Goal: Transaction & Acquisition: Download file/media

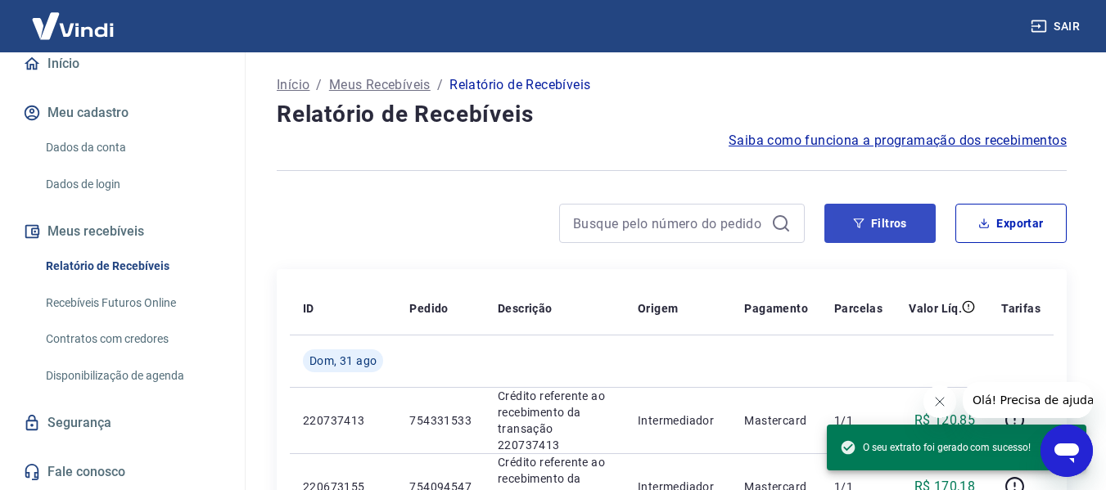
scroll to position [20, 0]
click at [880, 230] on button "Filtros" at bounding box center [879, 223] width 111 height 39
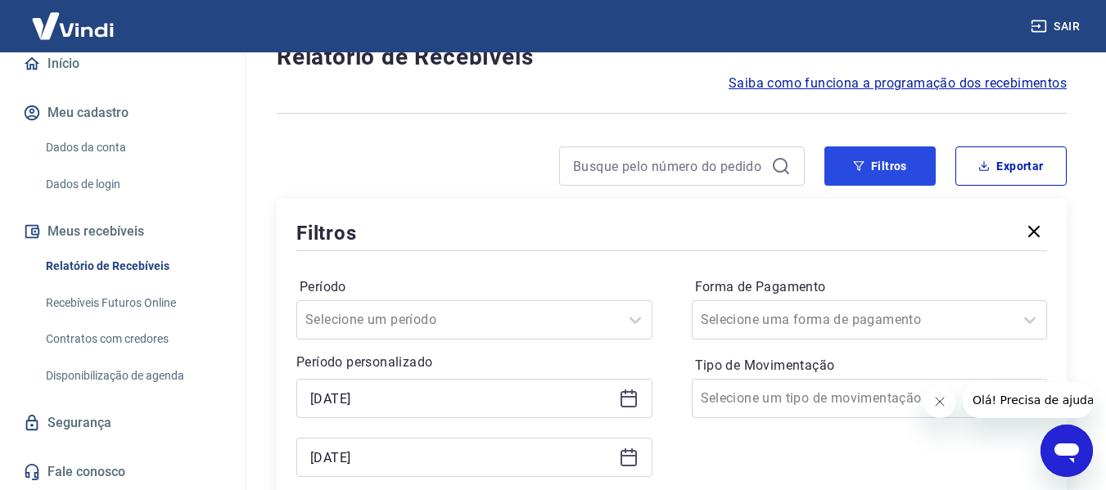
scroll to position [164, 0]
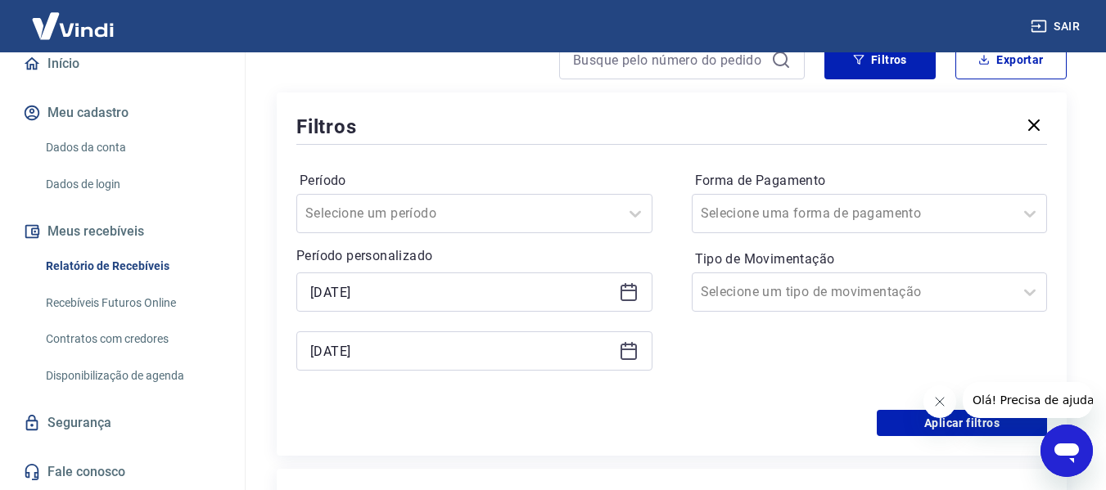
click at [623, 293] on icon at bounding box center [629, 292] width 20 height 20
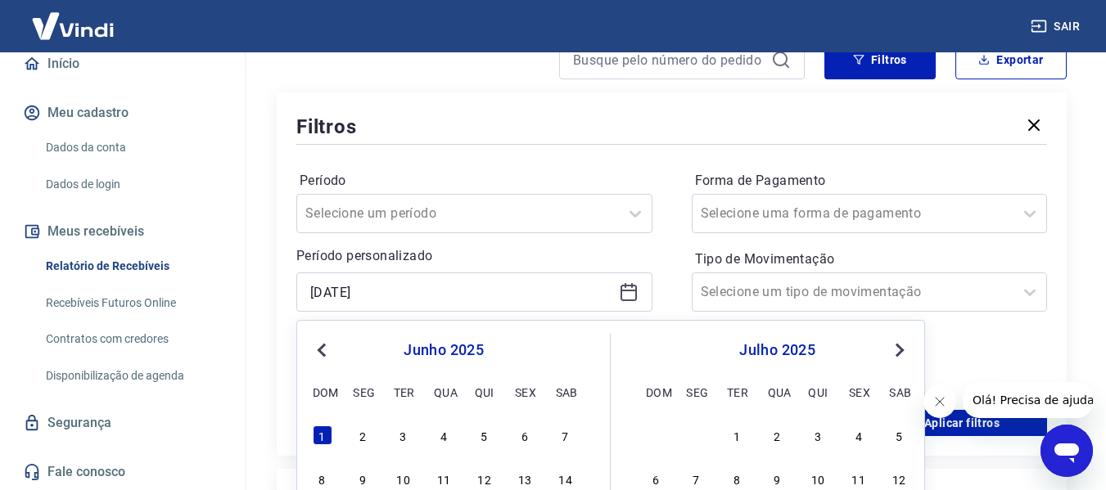
click at [907, 349] on button "Next Month" at bounding box center [900, 351] width 20 height 20
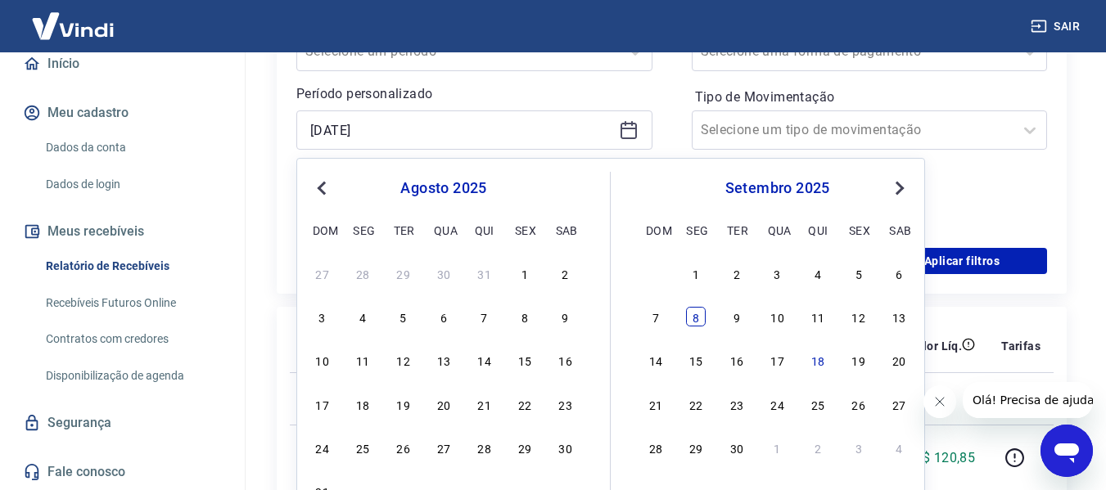
scroll to position [327, 0]
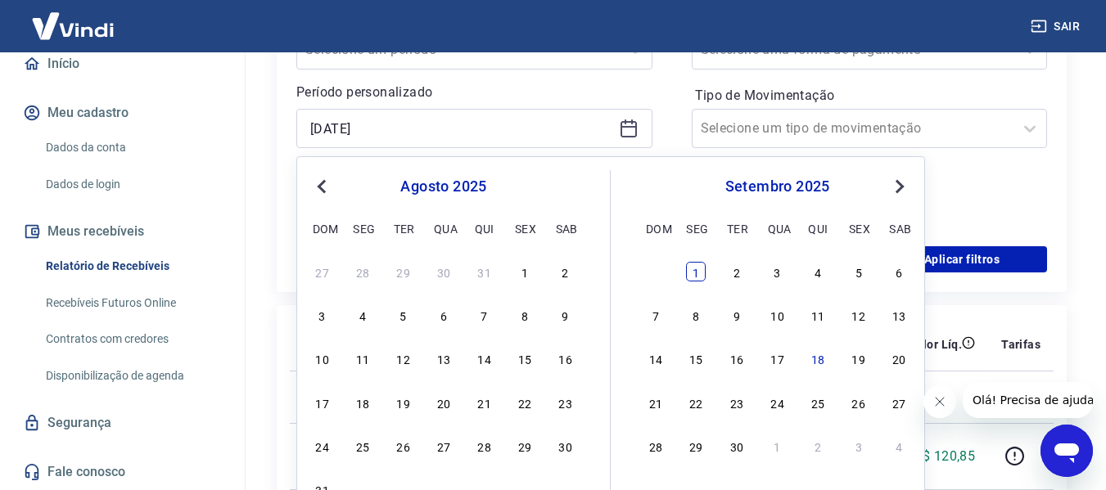
click at [693, 268] on div "1" at bounding box center [696, 272] width 20 height 20
type input "[DATE]"
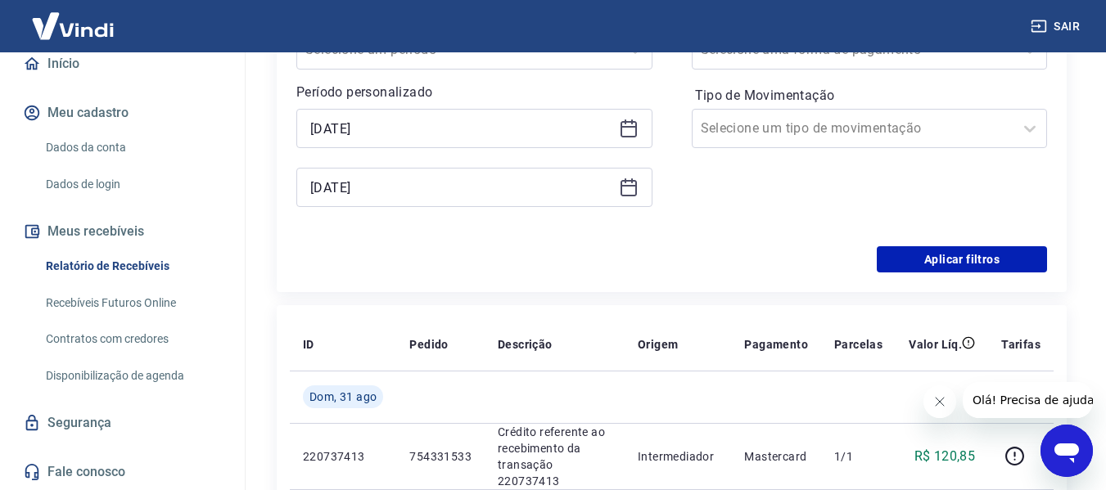
click at [636, 196] on icon at bounding box center [629, 188] width 20 height 20
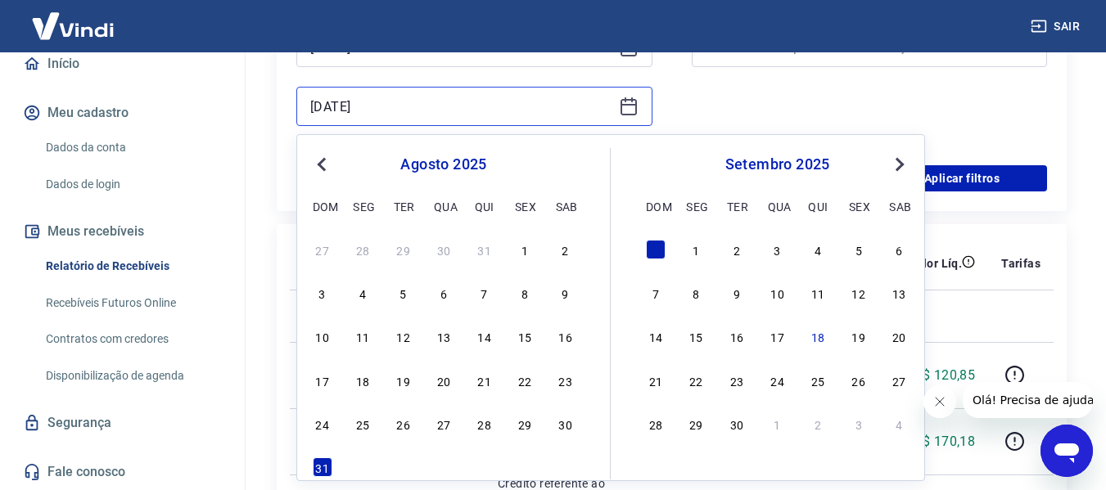
scroll to position [409, 0]
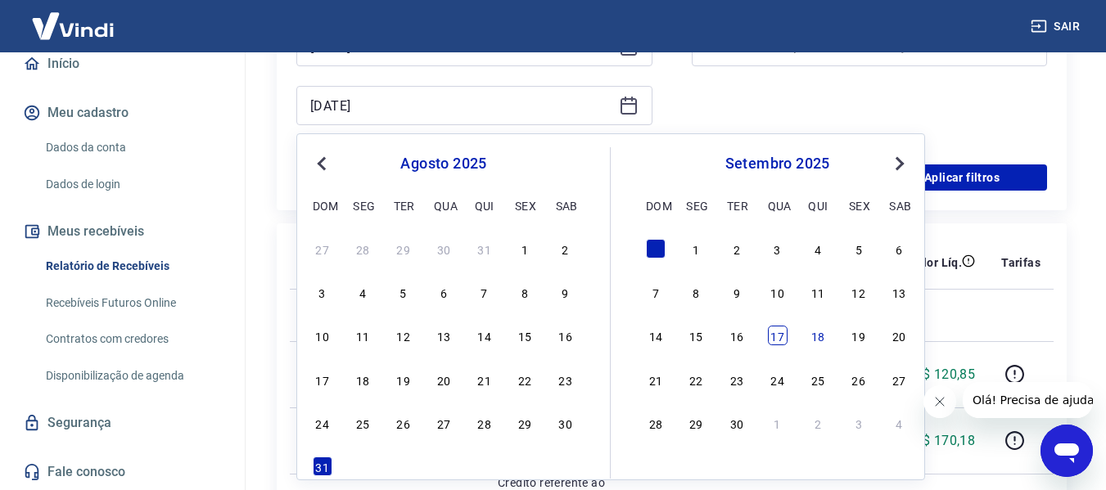
click at [772, 332] on div "17" at bounding box center [778, 336] width 20 height 20
type input "[DATE]"
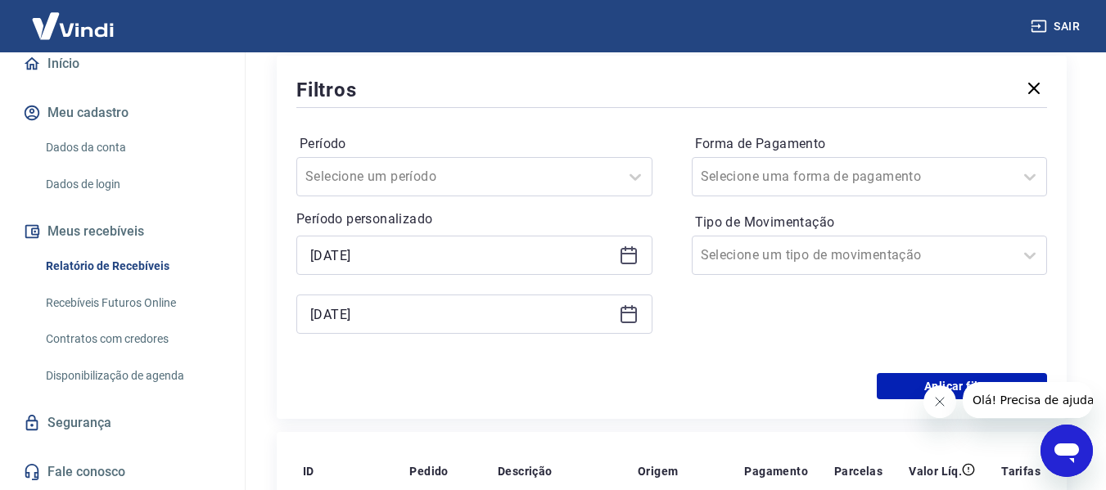
scroll to position [164, 0]
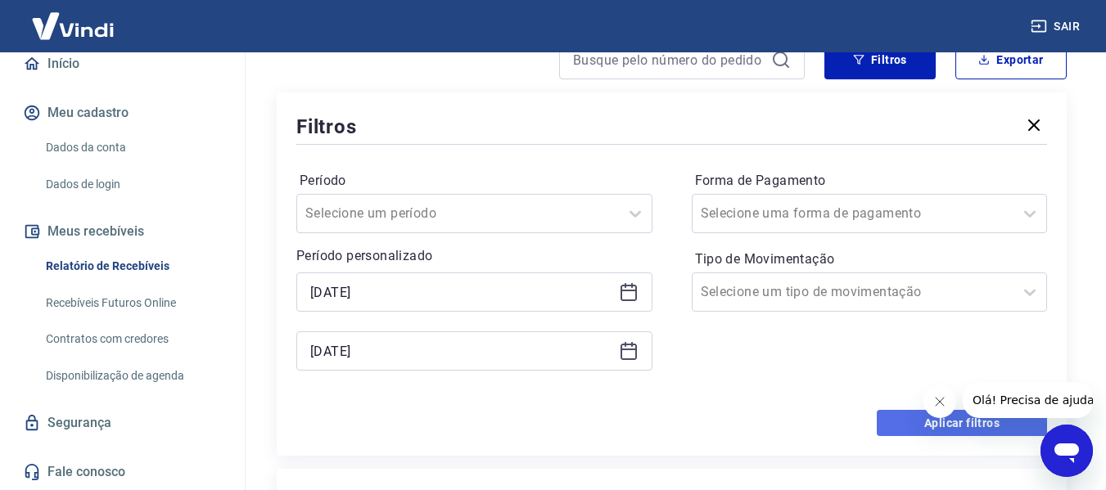
click at [892, 417] on button "Aplicar filtros" at bounding box center [962, 423] width 170 height 26
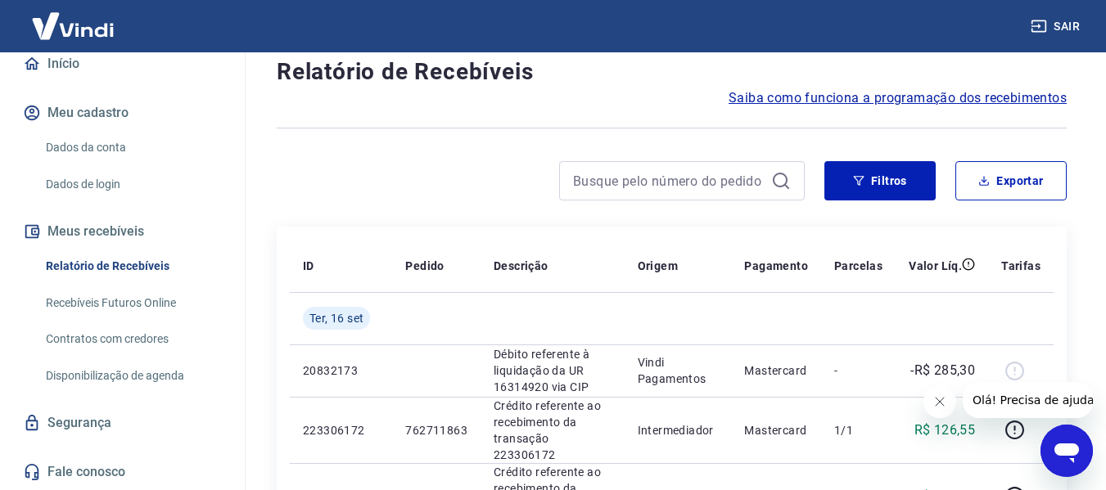
scroll to position [82, 0]
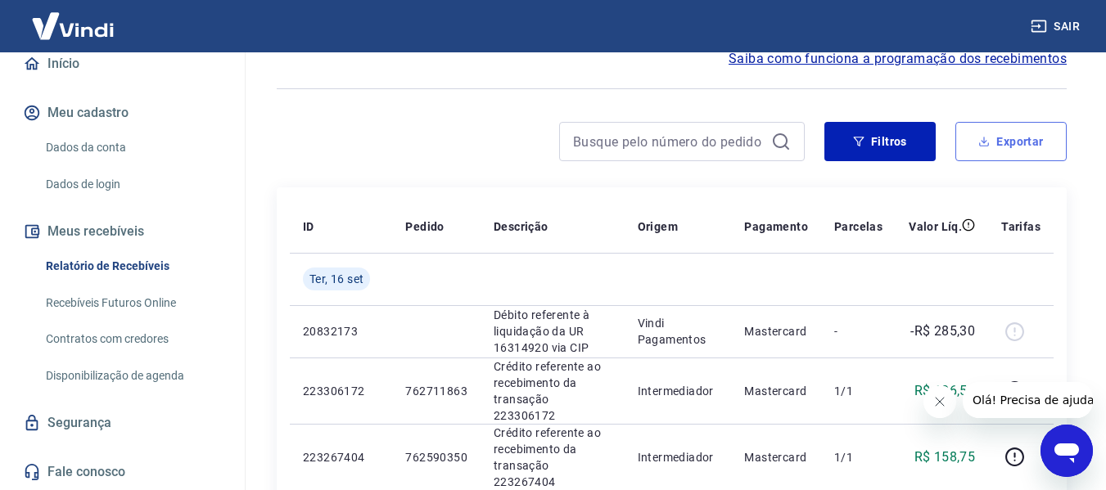
click at [1041, 146] on button "Exportar" at bounding box center [1010, 141] width 111 height 39
type input "[DATE]"
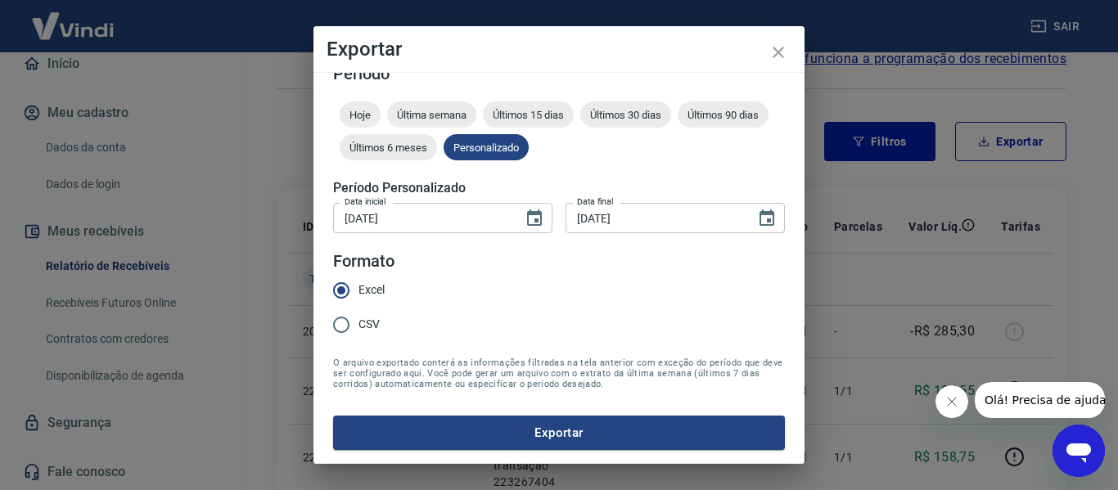
click at [359, 322] on span "CSV" at bounding box center [369, 324] width 21 height 17
click at [359, 322] on input "CSV" at bounding box center [341, 325] width 34 height 34
radio input "true"
click at [381, 297] on span "Excel" at bounding box center [372, 290] width 26 height 17
click at [359, 297] on input "Excel" at bounding box center [341, 290] width 34 height 34
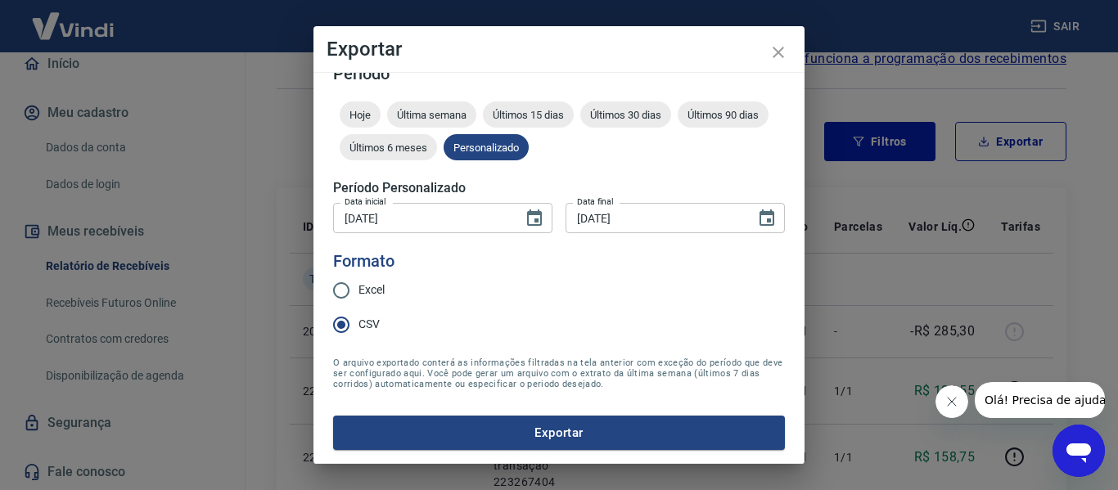
radio input "true"
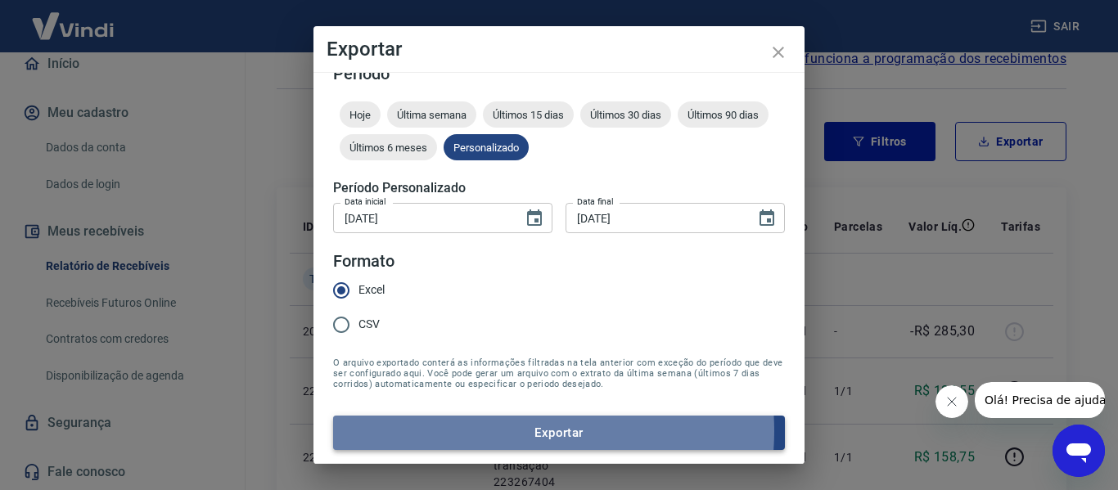
drag, startPoint x: 508, startPoint y: 431, endPoint x: 554, endPoint y: 377, distance: 72.0
click at [508, 431] on button "Exportar" at bounding box center [559, 433] width 452 height 34
